Goal: Navigation & Orientation: Find specific page/section

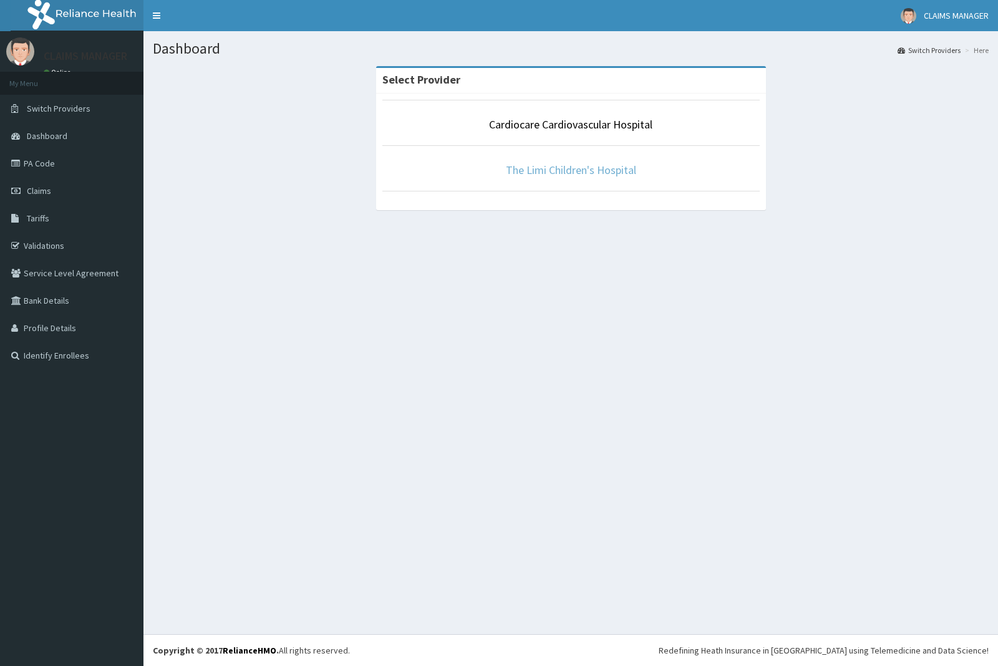
click at [544, 171] on link "The Limi Children's Hospital" at bounding box center [571, 170] width 130 height 14
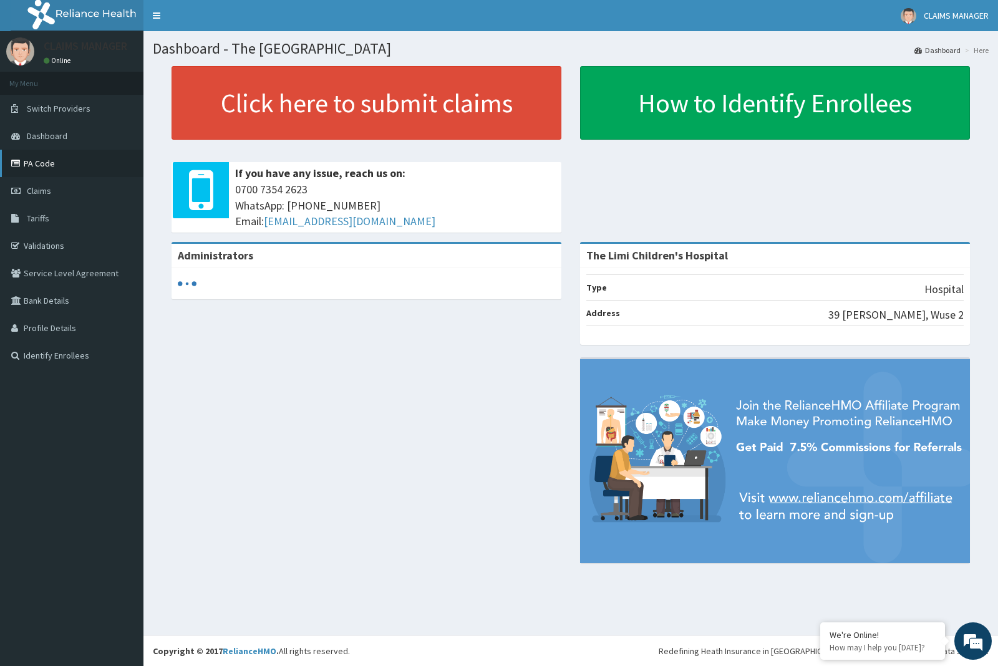
click at [60, 159] on link "PA Code" at bounding box center [71, 163] width 143 height 27
